Goal: Ask a question

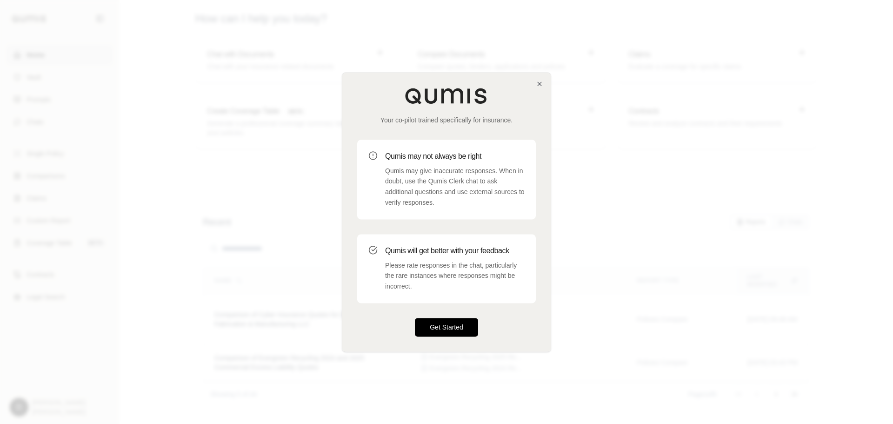
click at [444, 333] on button "Get Started" at bounding box center [446, 327] width 63 height 19
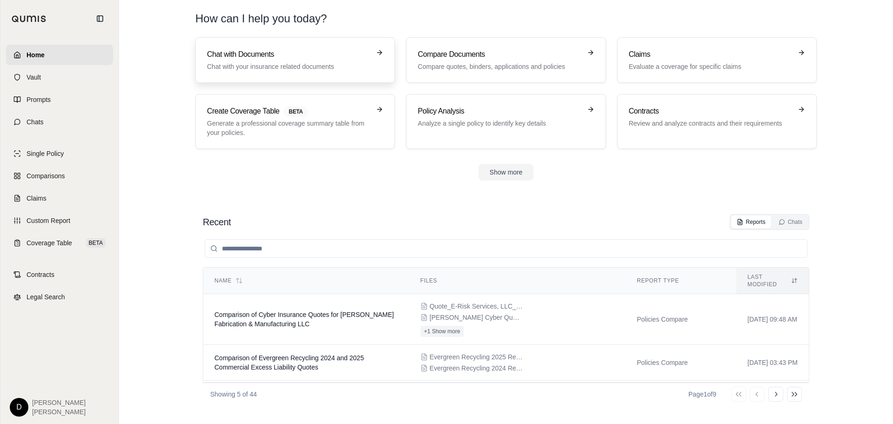
click at [291, 62] on p "Chat with your insurance related documents" at bounding box center [288, 66] width 163 height 9
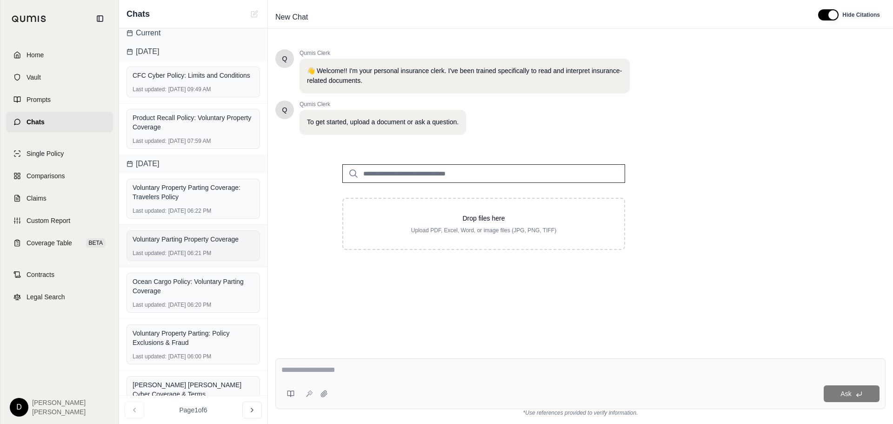
scroll to position [93, 0]
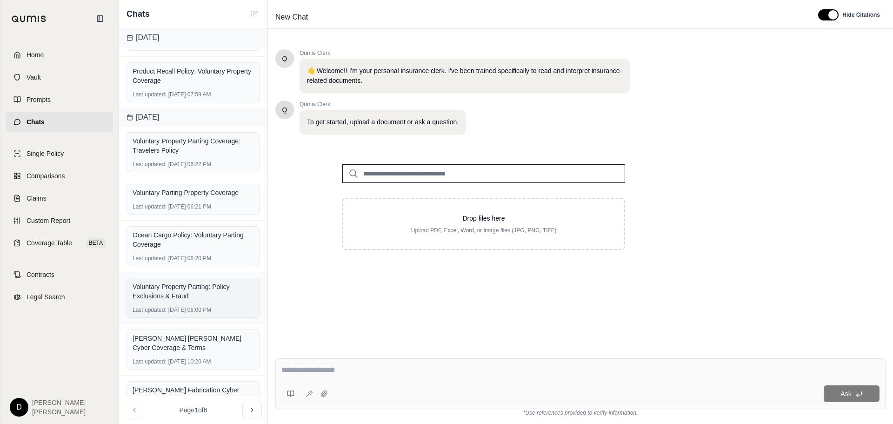
click at [185, 298] on div "Voluntary Property Parting: Policy Exclusions & Fraud" at bounding box center [193, 291] width 121 height 19
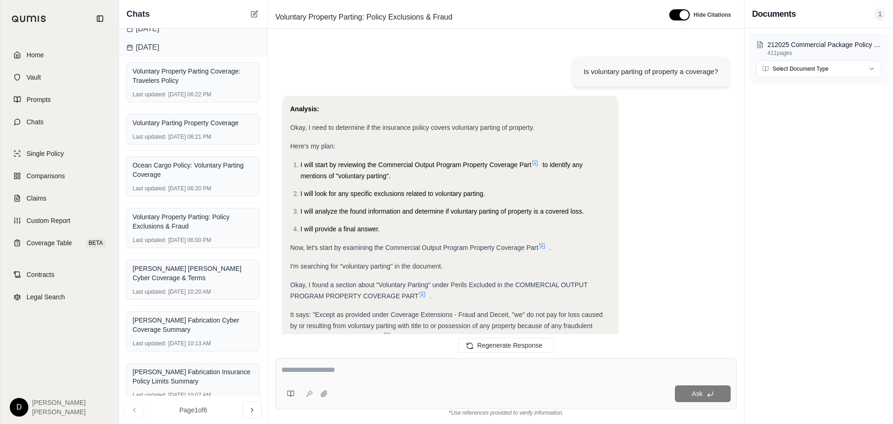
scroll to position [241, 0]
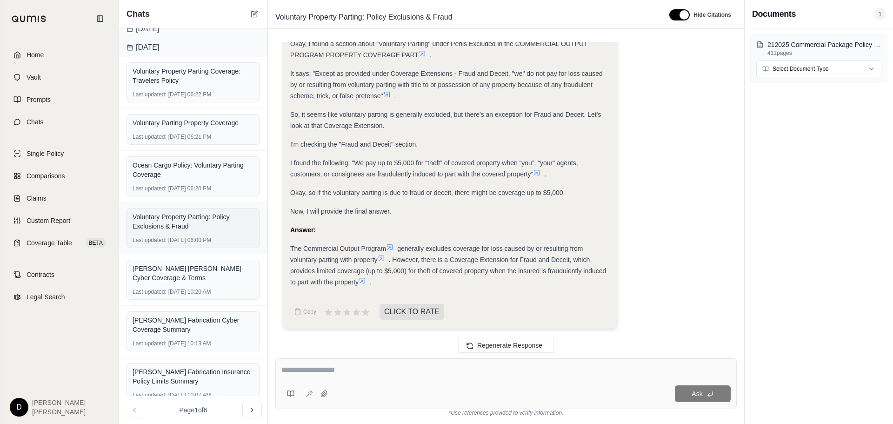
click at [188, 231] on div "Voluntary Property Parting: Policy Exclusions & Fraud" at bounding box center [193, 221] width 121 height 19
click at [175, 140] on div "Voluntary Parting Property Coverage Last updated: [DATE] 06:21 PM" at bounding box center [194, 129] width 134 height 31
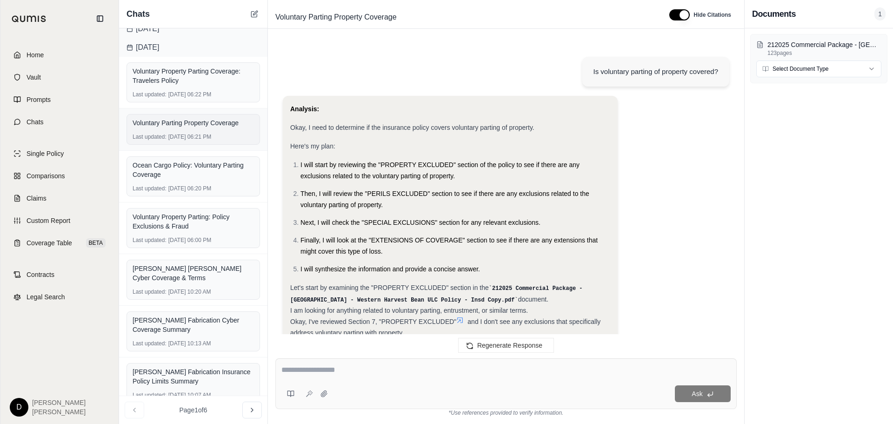
scroll to position [704, 0]
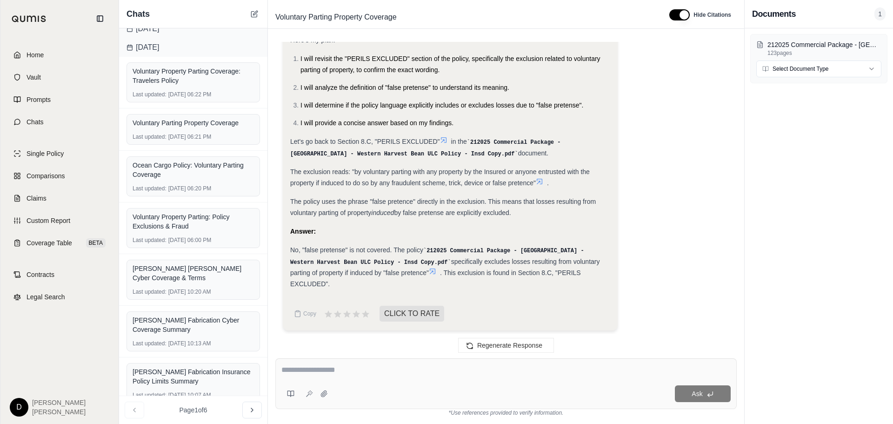
click at [340, 369] on textarea at bounding box center [505, 369] width 449 height 11
type textarea "**********"
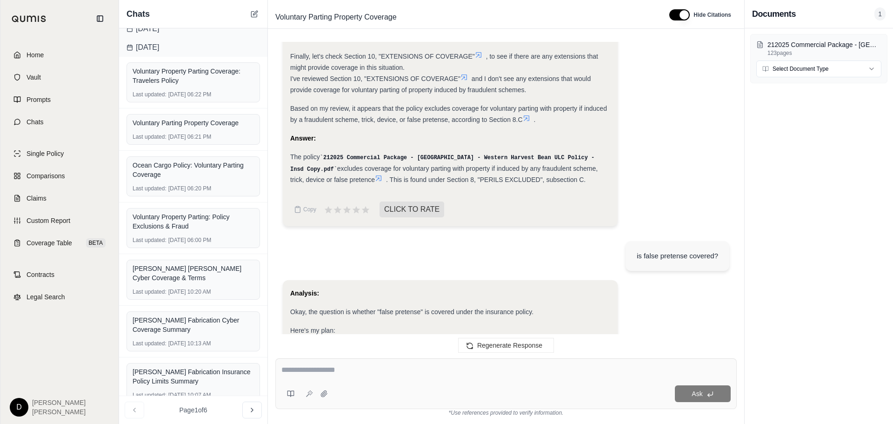
scroll to position [368, 0]
